Goal: Information Seeking & Learning: Learn about a topic

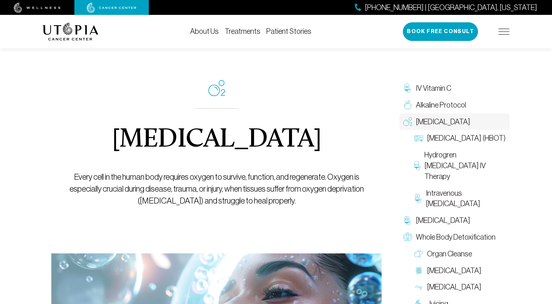
click at [214, 32] on link "About Us" at bounding box center [204, 31] width 29 height 8
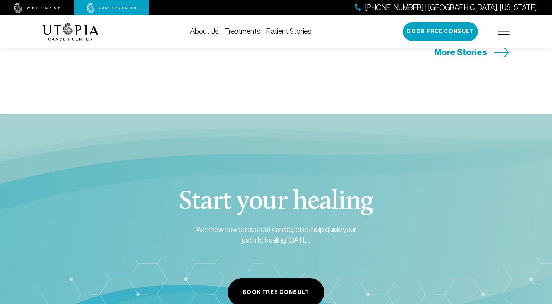
scroll to position [3529, 0]
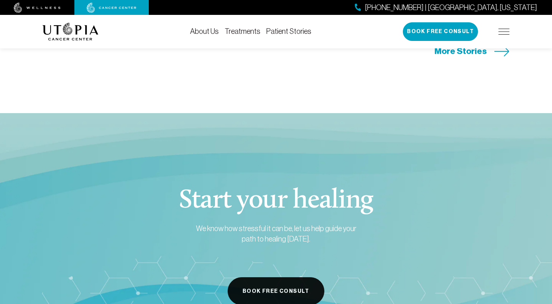
click at [277, 277] on button "Book Free Consult" at bounding box center [276, 291] width 97 height 28
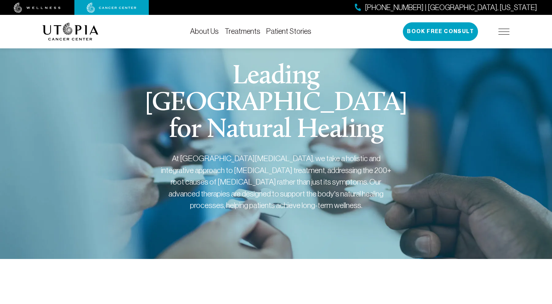
scroll to position [0, 0]
click at [53, 6] on img at bounding box center [37, 8] width 47 height 10
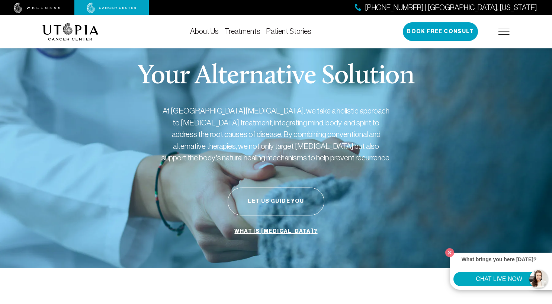
click at [246, 28] on link "Treatments" at bounding box center [243, 31] width 36 height 8
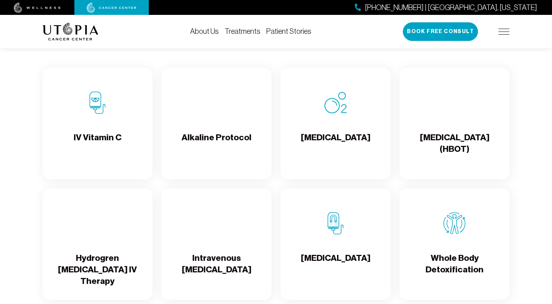
scroll to position [743, 0]
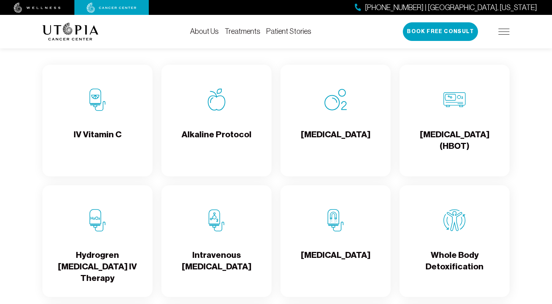
click at [305, 148] on h4 "[MEDICAL_DATA]" at bounding box center [336, 141] width 70 height 24
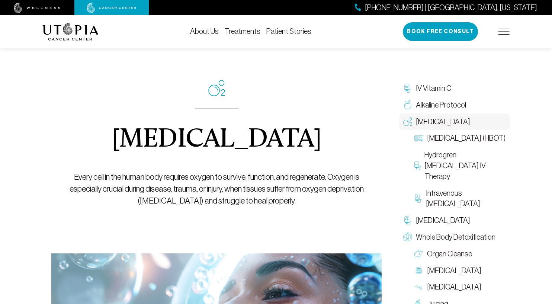
click at [56, 5] on img at bounding box center [37, 8] width 47 height 10
click at [61, 6] on link at bounding box center [37, 7] width 74 height 11
